Goal: Use online tool/utility: Utilize a website feature to perform a specific function

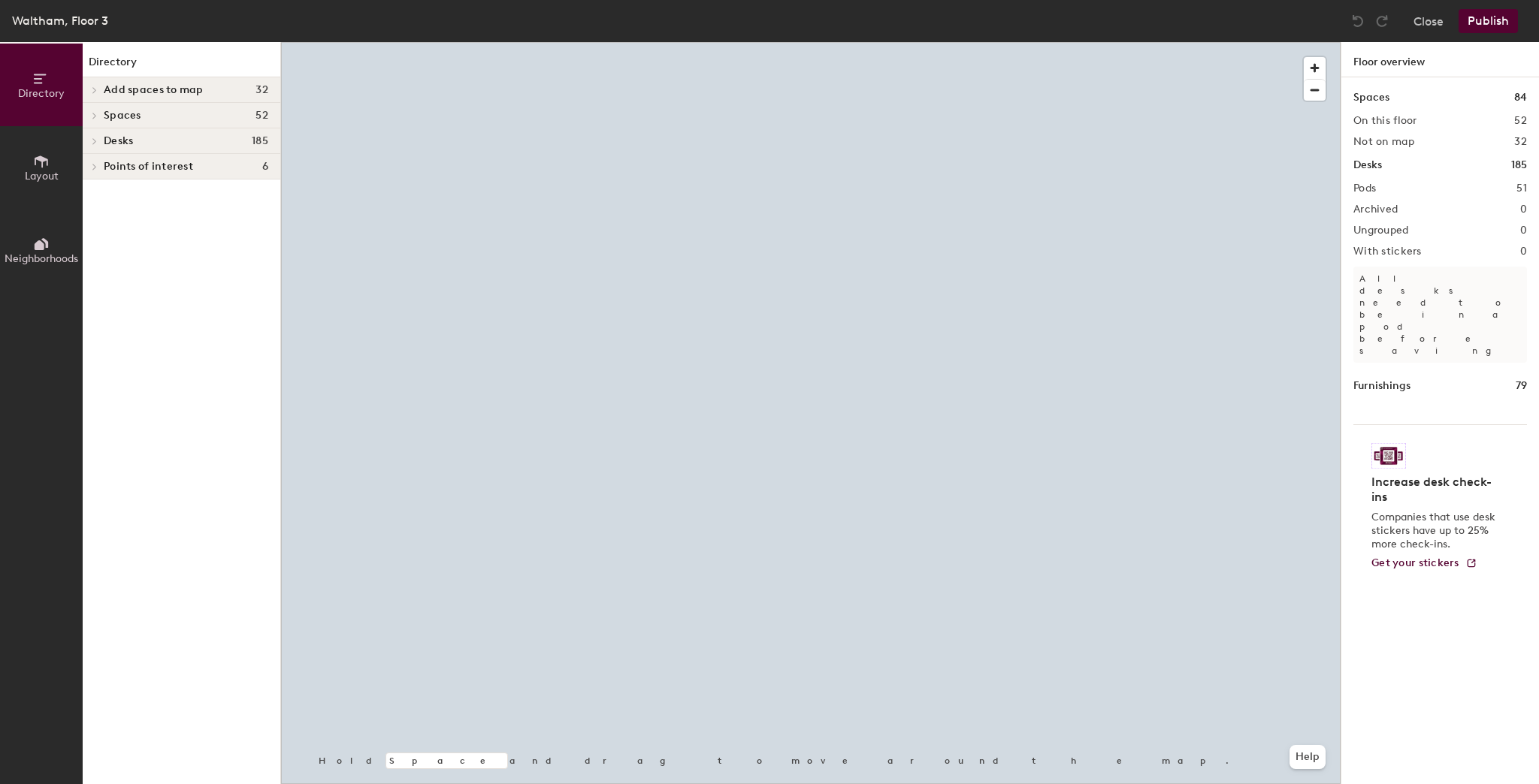
click at [38, 159] on icon at bounding box center [41, 161] width 13 height 12
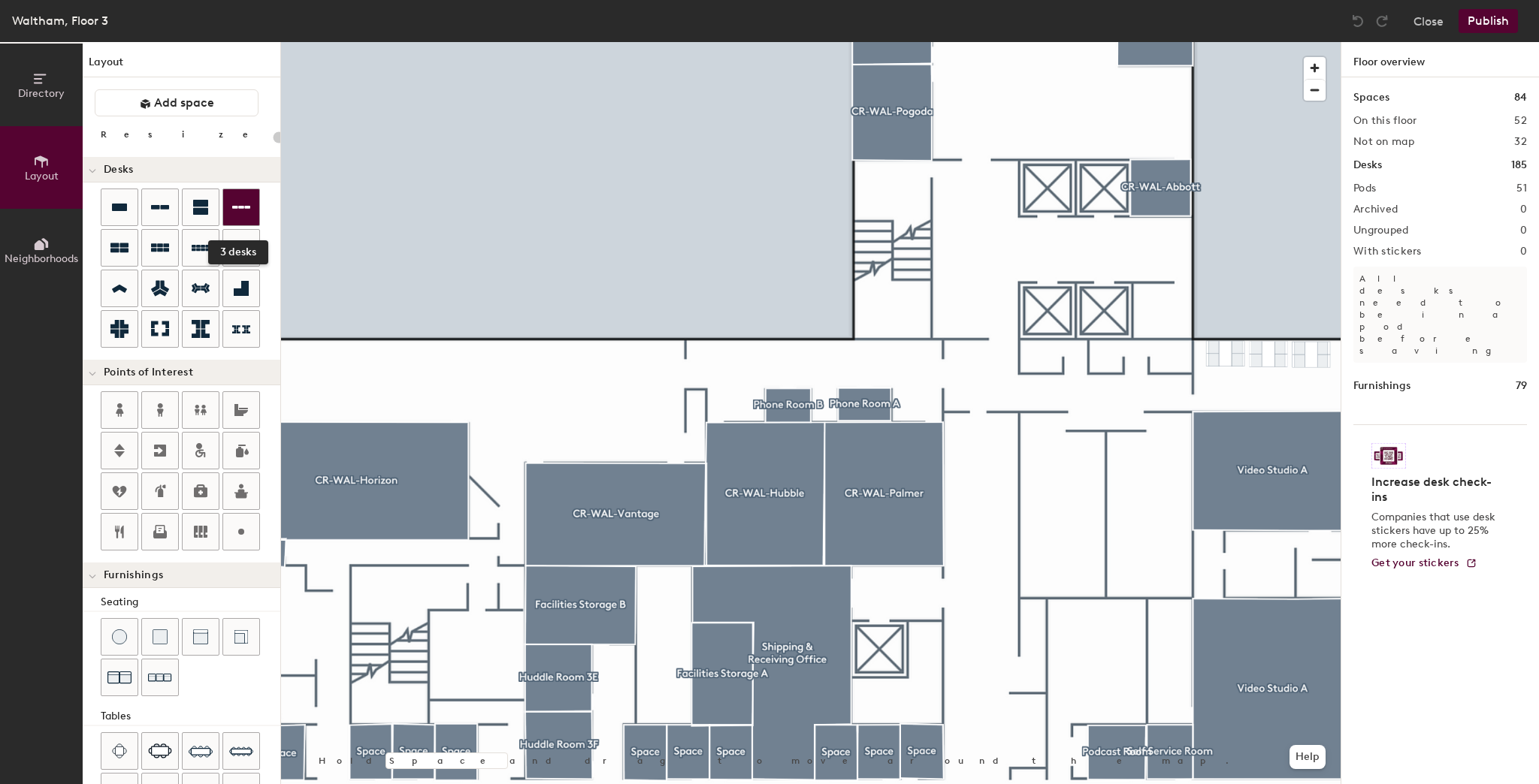
click at [232, 214] on icon at bounding box center [241, 207] width 18 height 18
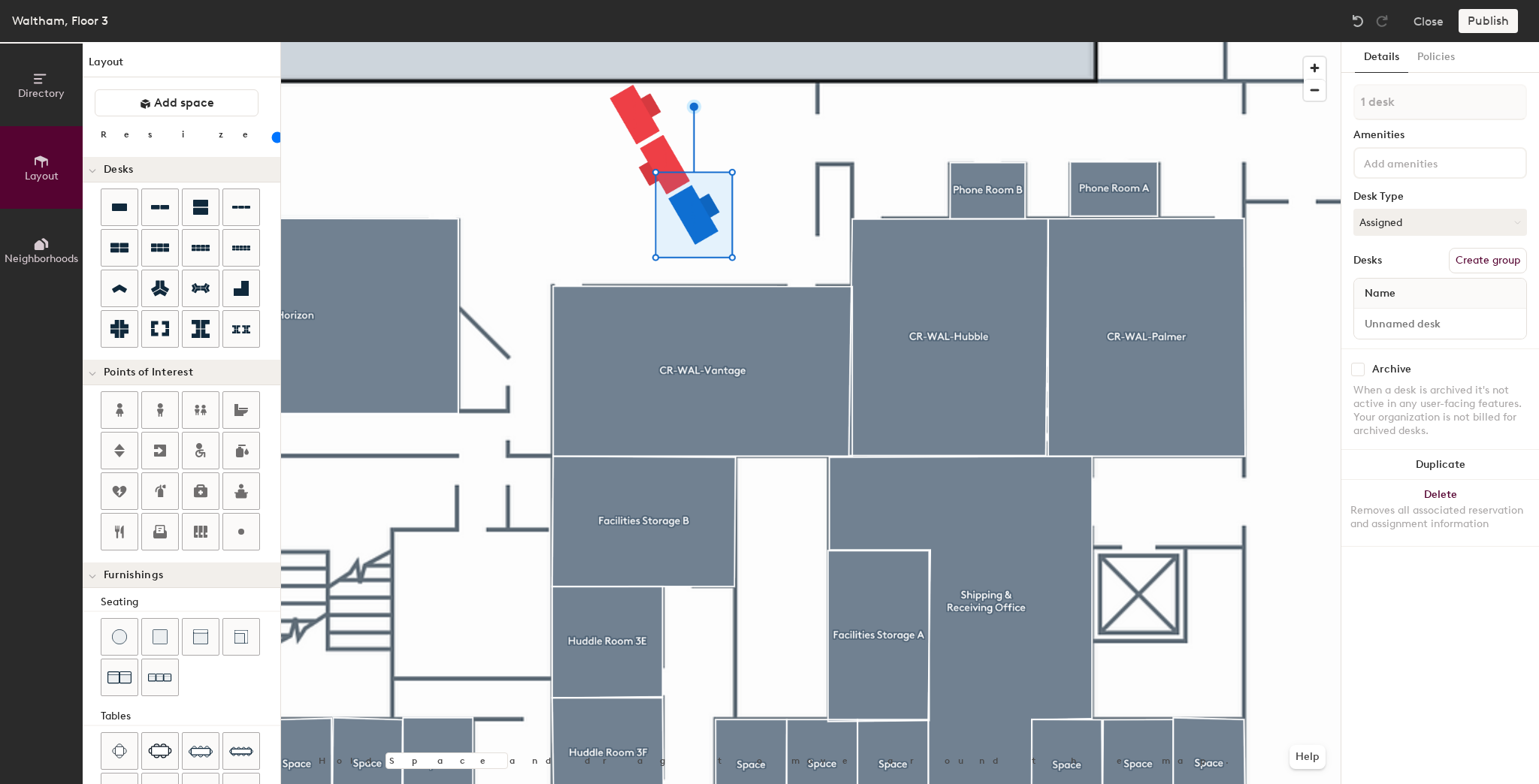
click at [705, 42] on div at bounding box center [810, 42] width 1059 height 0
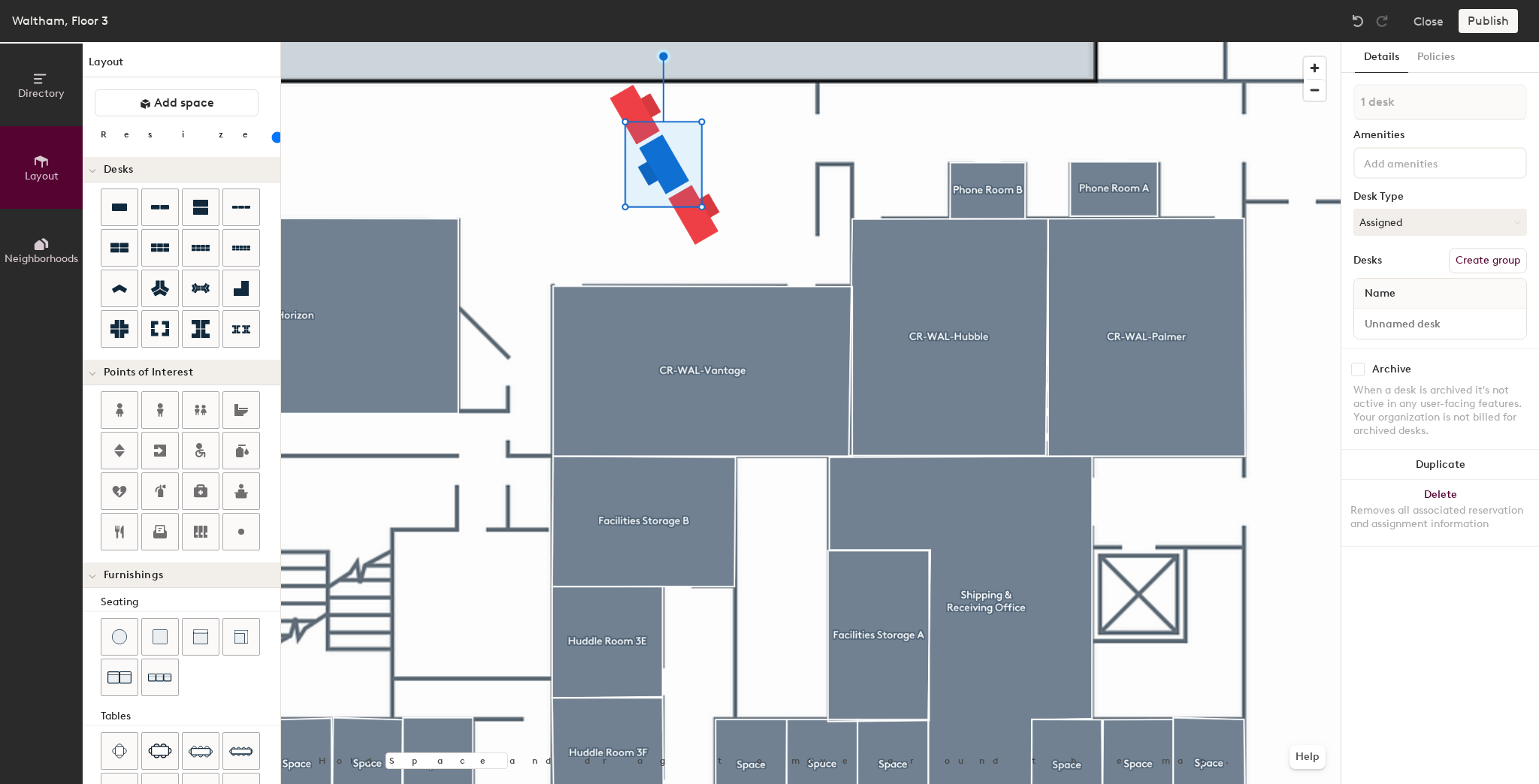
click at [724, 42] on div at bounding box center [810, 42] width 1059 height 0
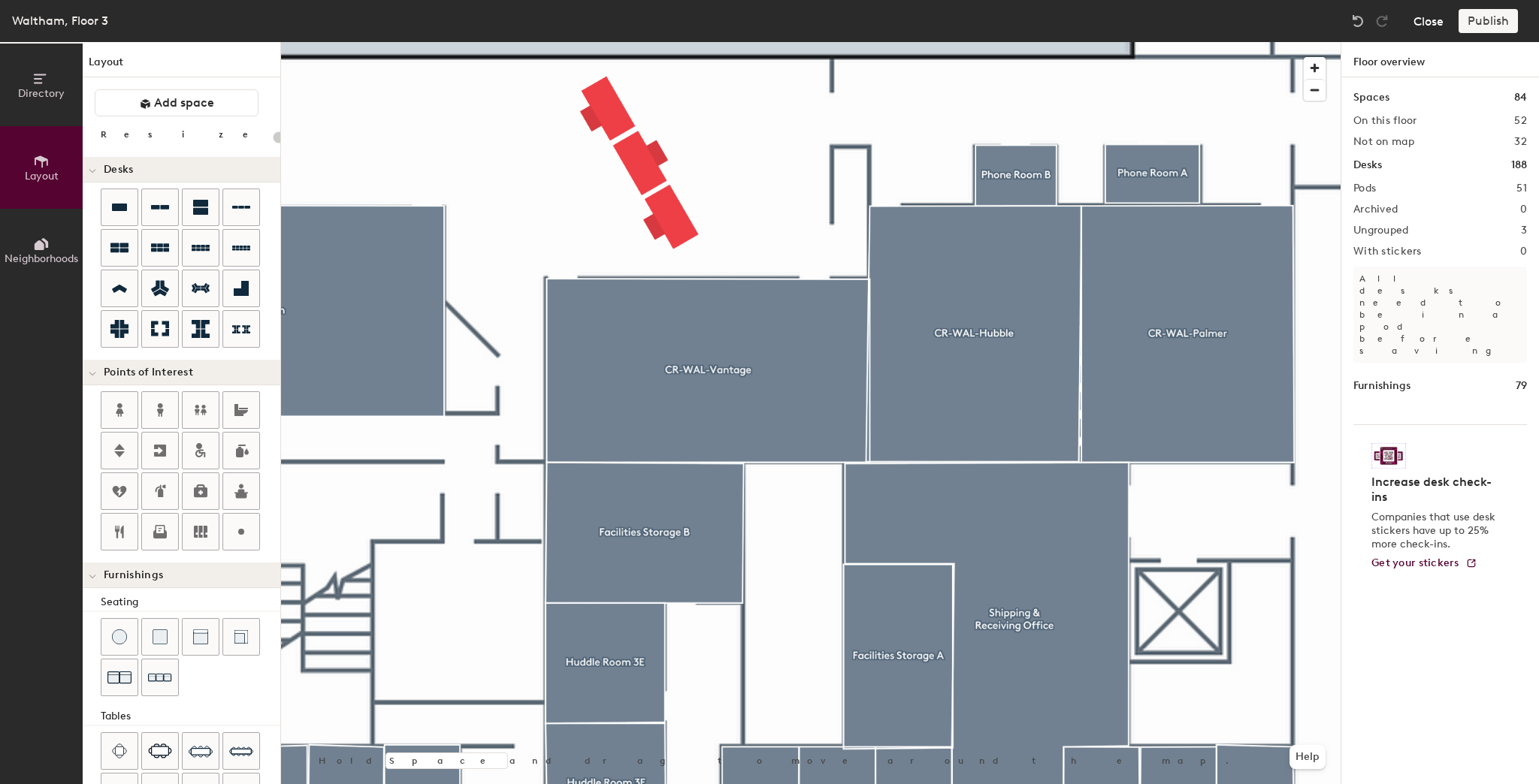
click at [1437, 21] on button "Close" at bounding box center [1428, 21] width 30 height 24
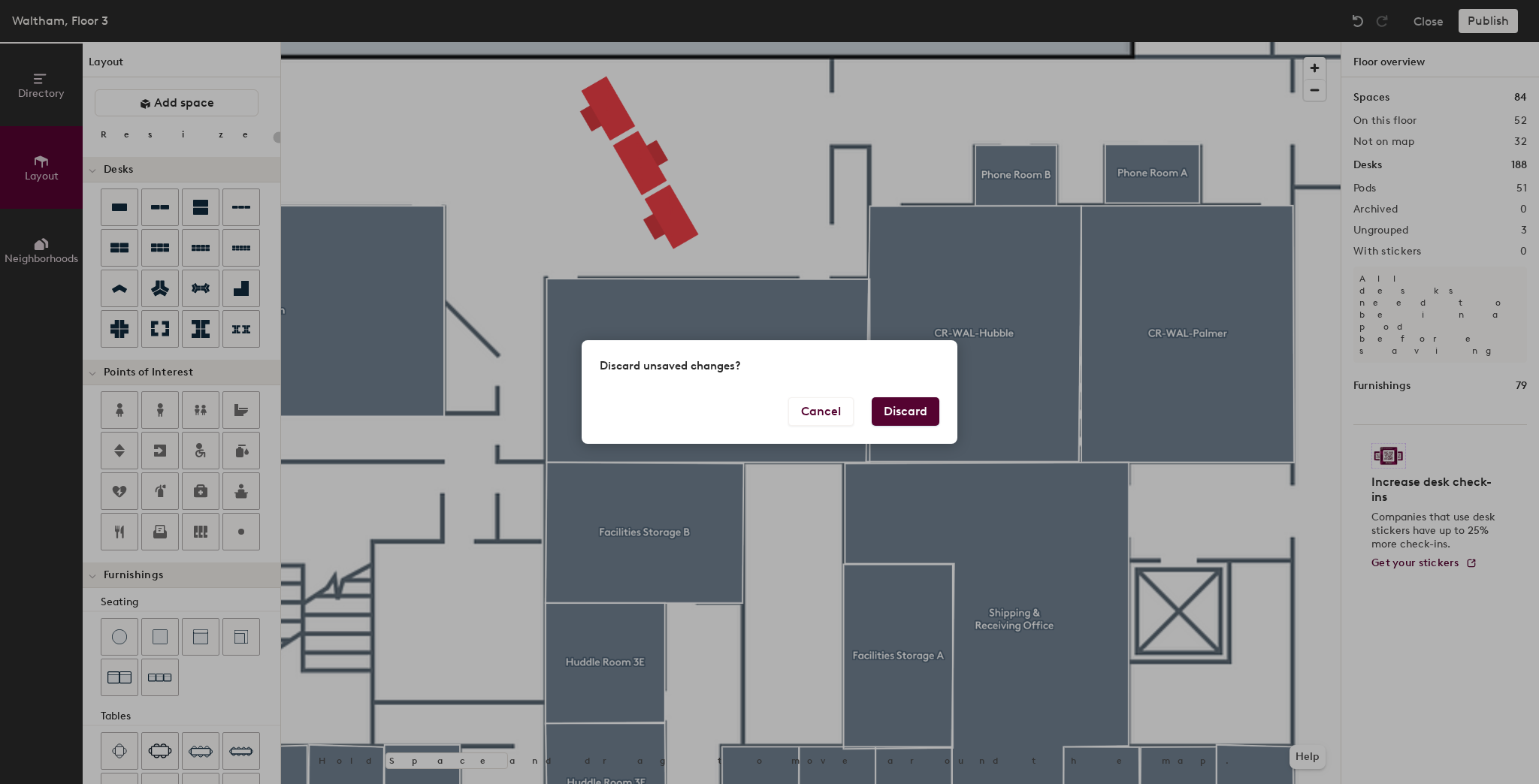
click at [902, 404] on button "Discard" at bounding box center [905, 412] width 67 height 29
type input "20"
